Goal: Information Seeking & Learning: Learn about a topic

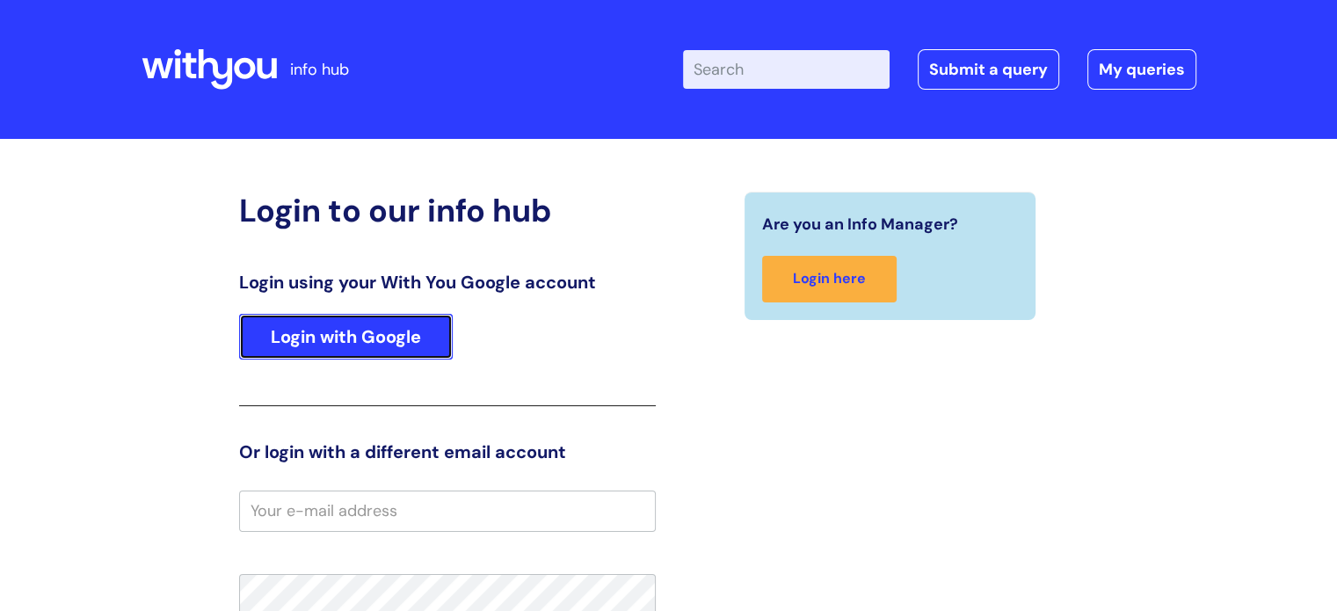
click at [294, 334] on link "Login with Google" at bounding box center [346, 337] width 214 height 46
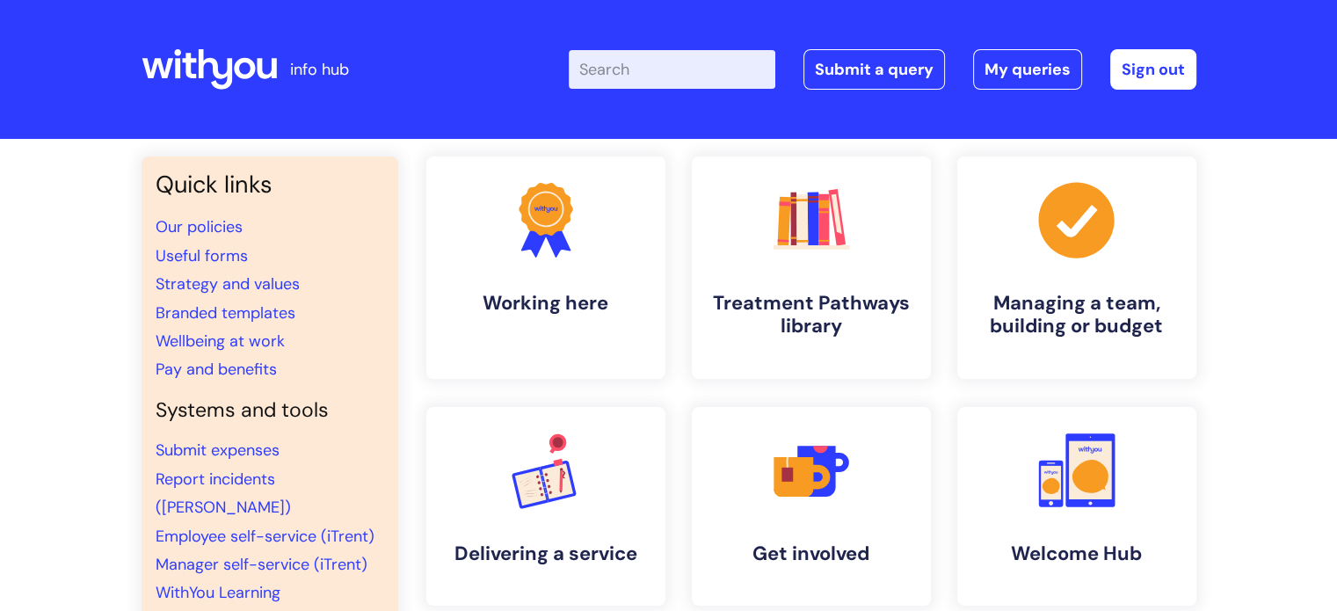
click at [720, 63] on input "Enter your search term here..." at bounding box center [672, 69] width 207 height 39
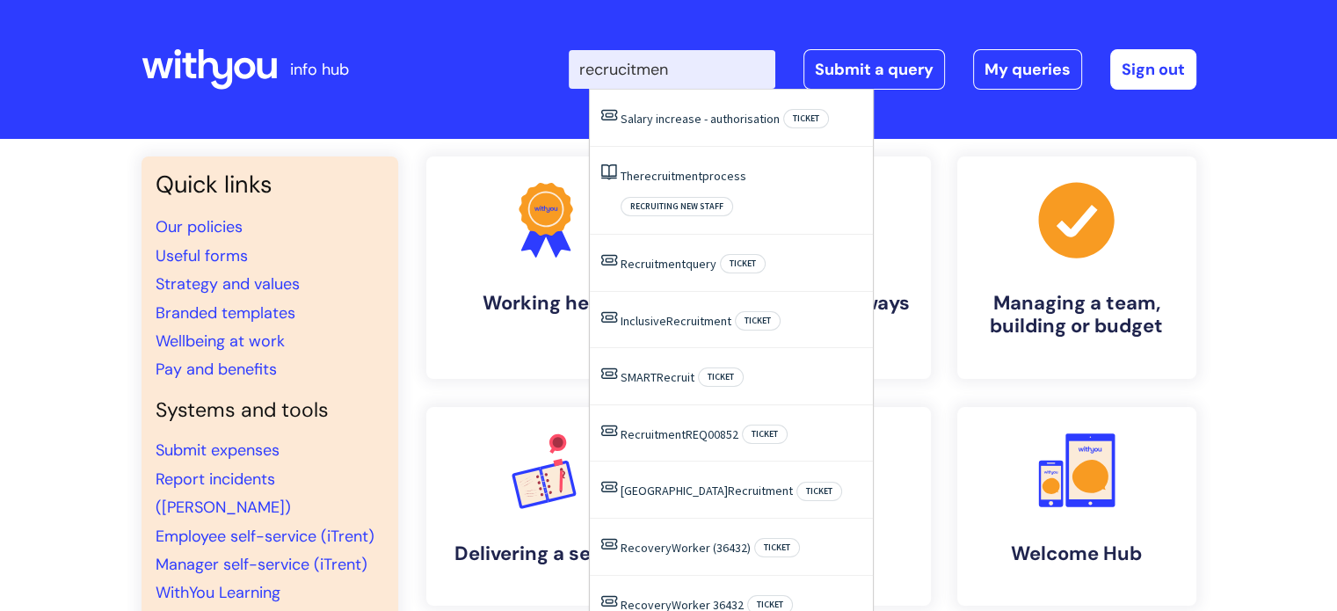
type input "recrucitment"
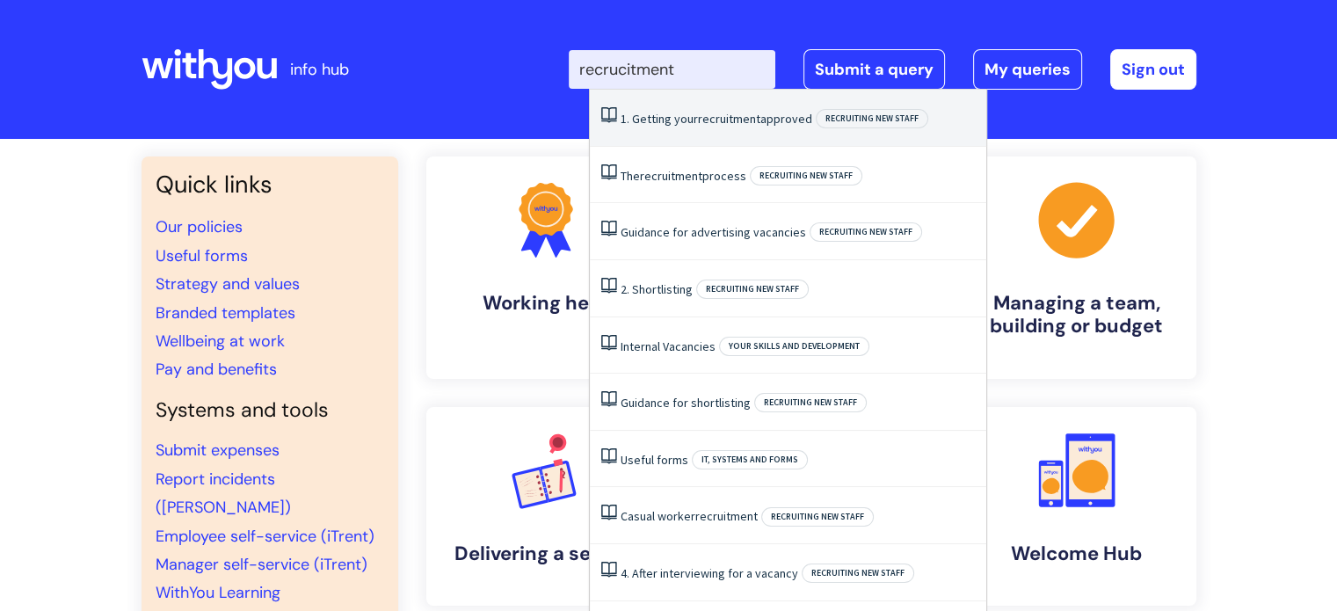
click at [694, 119] on link "1. Getting your recruitment approved" at bounding box center [717, 119] width 192 height 16
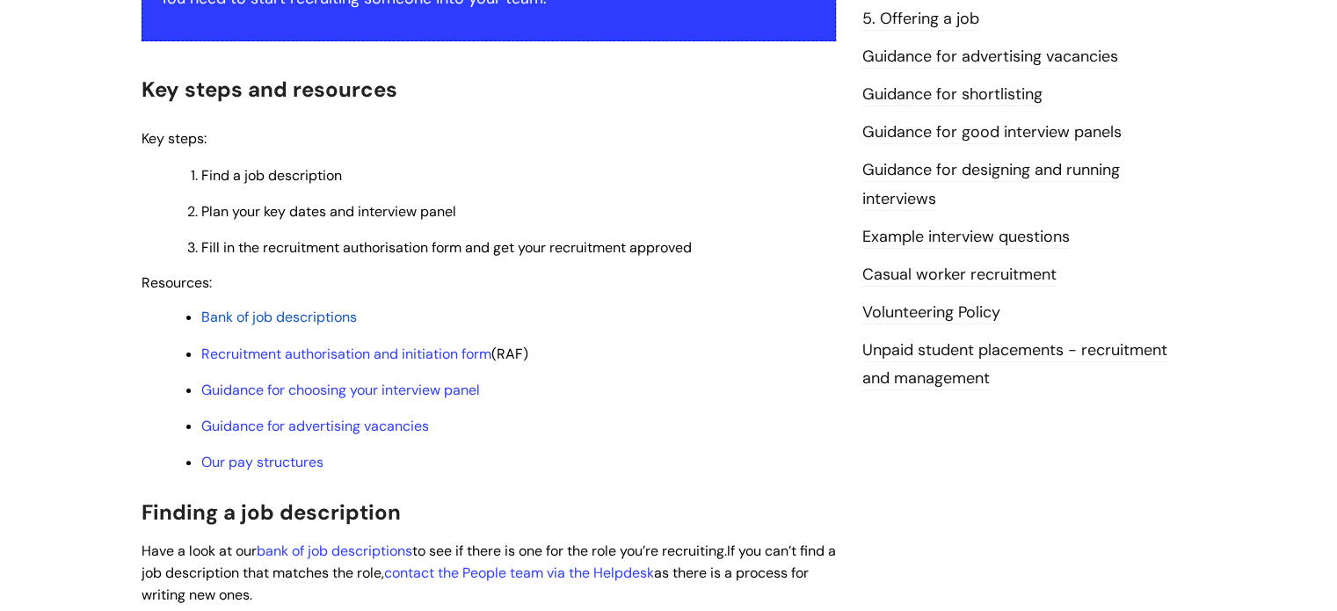
scroll to position [408, 0]
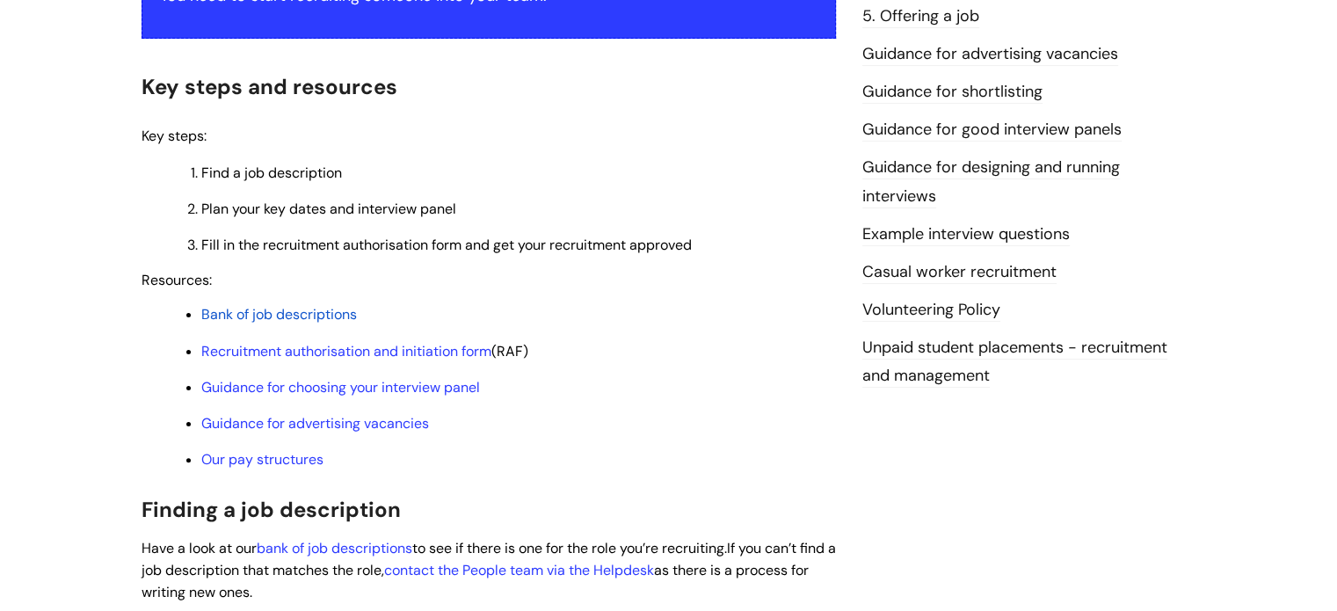
click at [257, 312] on span "Bank of job descriptions" at bounding box center [279, 314] width 156 height 18
